Goal: Communication & Community: Answer question/provide support

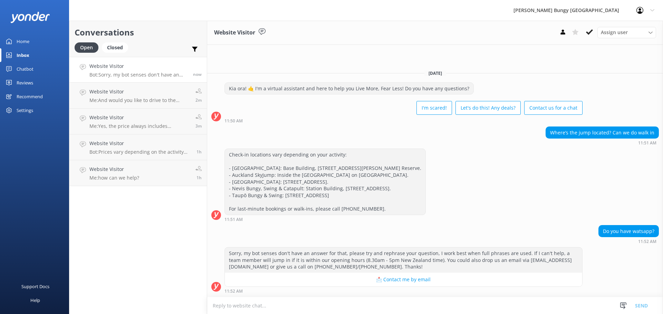
scroll to position [18, 0]
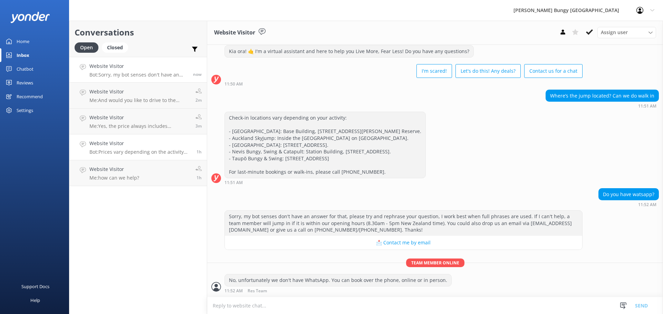
click at [121, 135] on link "Website Visitor Bot: Prices vary depending on the activity and location. For th…" at bounding box center [137, 148] width 137 height 26
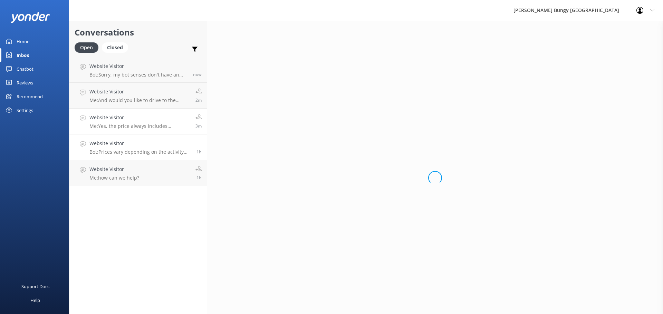
click at [125, 123] on p "Me: Yes, the price always includes transport, media package and a T-shirt after…" at bounding box center [139, 126] width 101 height 6
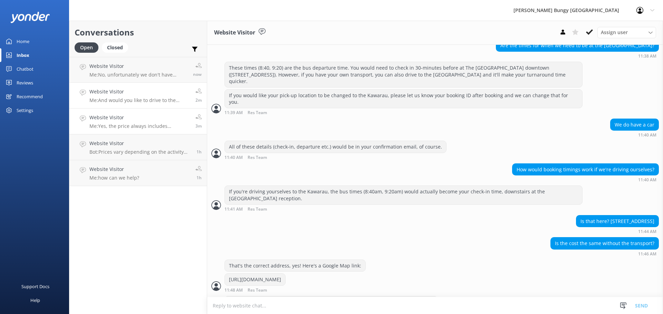
scroll to position [342, 0]
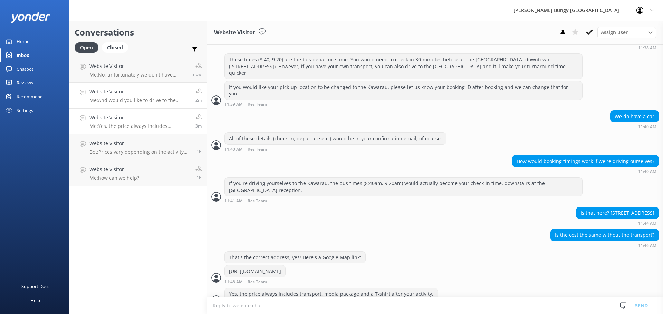
click at [133, 98] on p "Me: And would you like to drive to the Kawarau Bungy Centre yourself or would y…" at bounding box center [139, 100] width 101 height 6
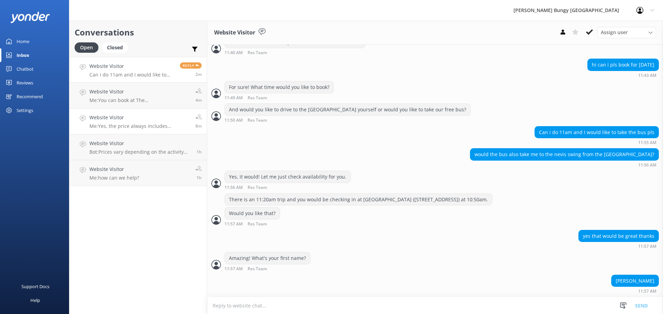
scroll to position [449, 0]
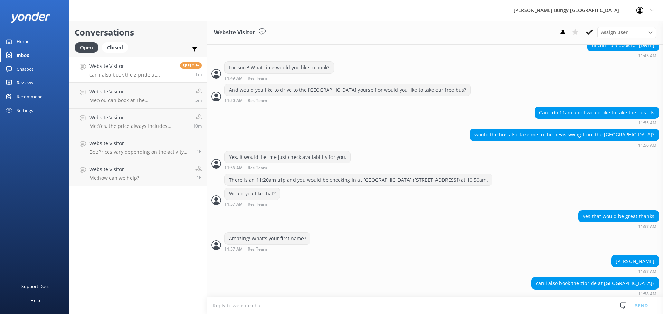
scroll to position [449, 0]
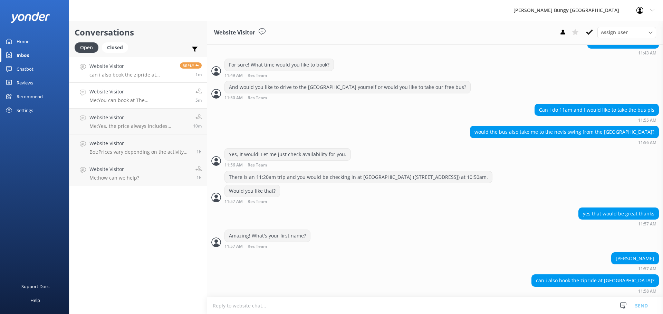
click at [133, 93] on h4 "Website Visitor" at bounding box center [139, 92] width 101 height 8
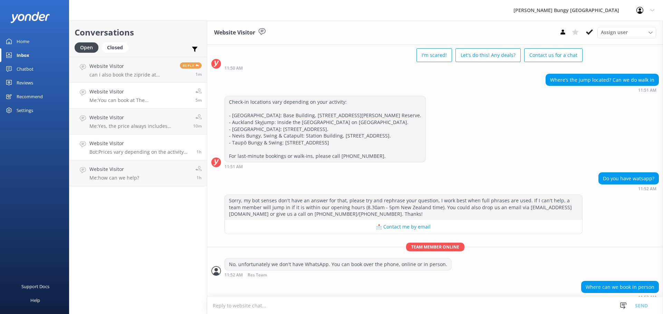
scroll to position [62, 0]
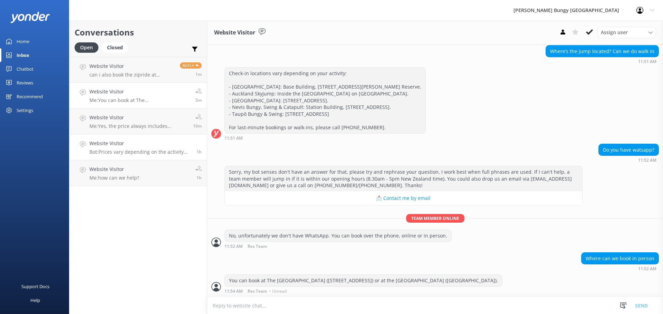
click at [143, 146] on h4 "Website Visitor" at bounding box center [140, 144] width 102 height 8
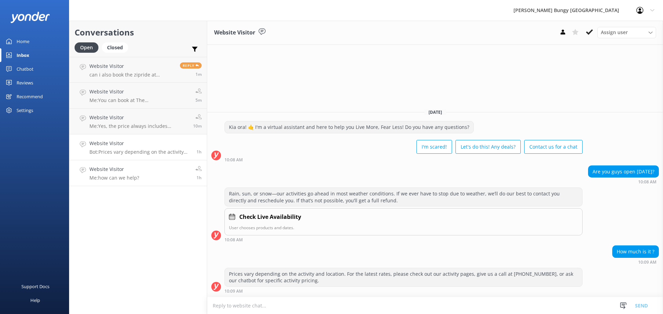
click at [139, 183] on link "Website Visitor Me: how can we help? 1h" at bounding box center [137, 174] width 137 height 26
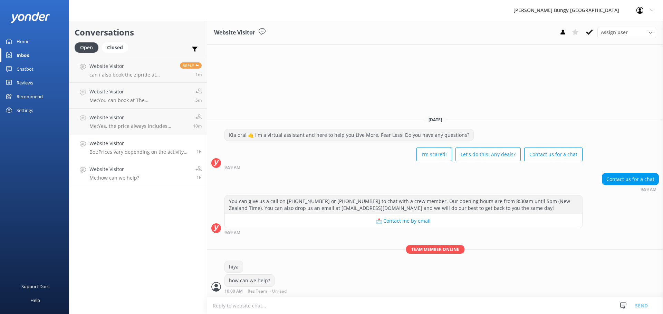
click at [125, 141] on h4 "Website Visitor" at bounding box center [140, 144] width 102 height 8
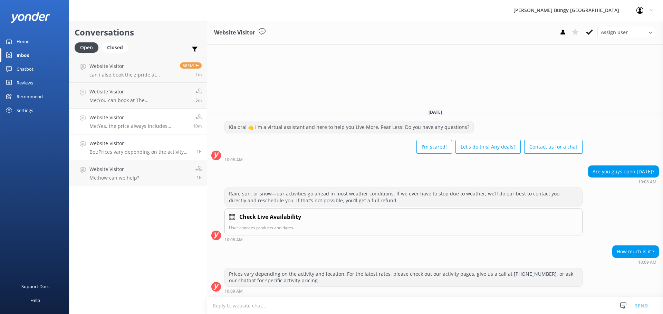
click at [123, 114] on h4 "Website Visitor" at bounding box center [138, 118] width 98 height 8
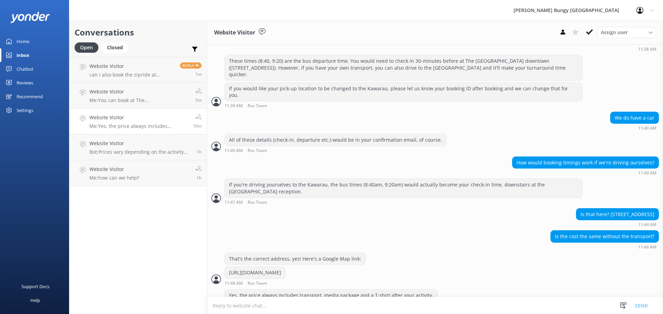
scroll to position [342, 0]
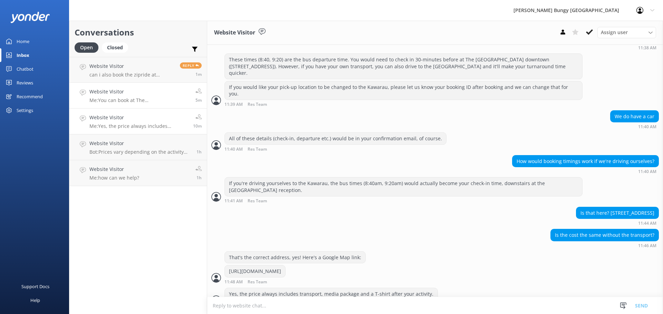
click at [128, 108] on link "Website Visitor Me: You can book at The [GEOGRAPHIC_DATA] ([STREET_ADDRESS]) or…" at bounding box center [137, 96] width 137 height 26
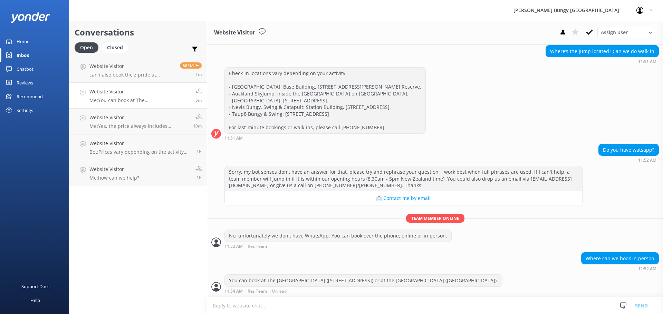
click at [131, 49] on link "Closed" at bounding box center [117, 47] width 30 height 8
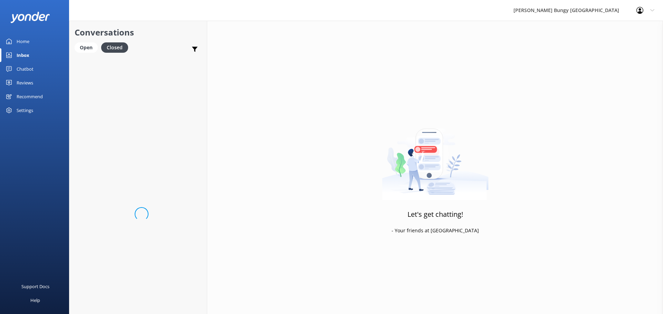
click at [130, 58] on div "Loading.." at bounding box center [137, 214] width 137 height 314
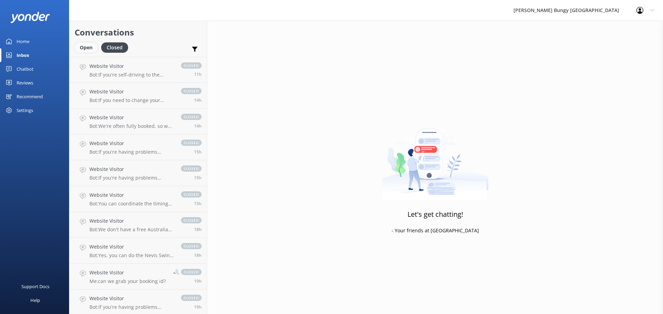
click at [80, 48] on div "Open" at bounding box center [86, 47] width 23 height 10
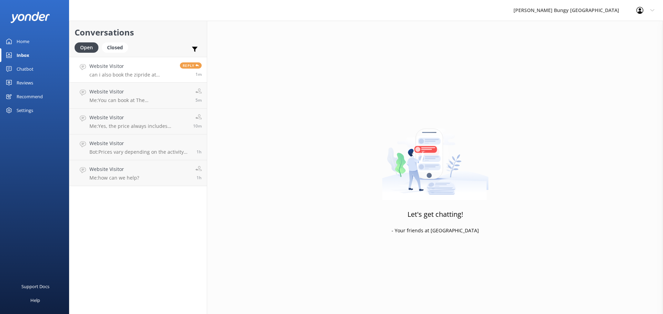
click at [107, 71] on div "Website Visitor can i also book the zipride at [GEOGRAPHIC_DATA]?" at bounding box center [131, 69] width 85 height 15
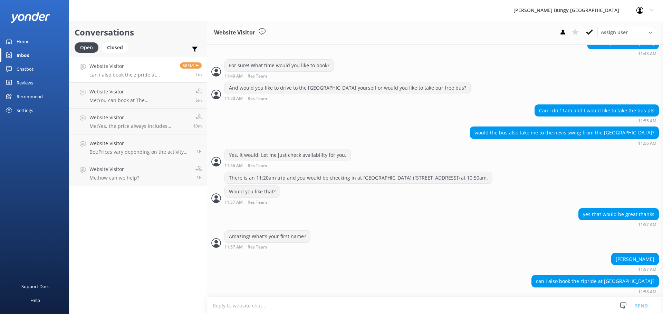
scroll to position [449, 0]
